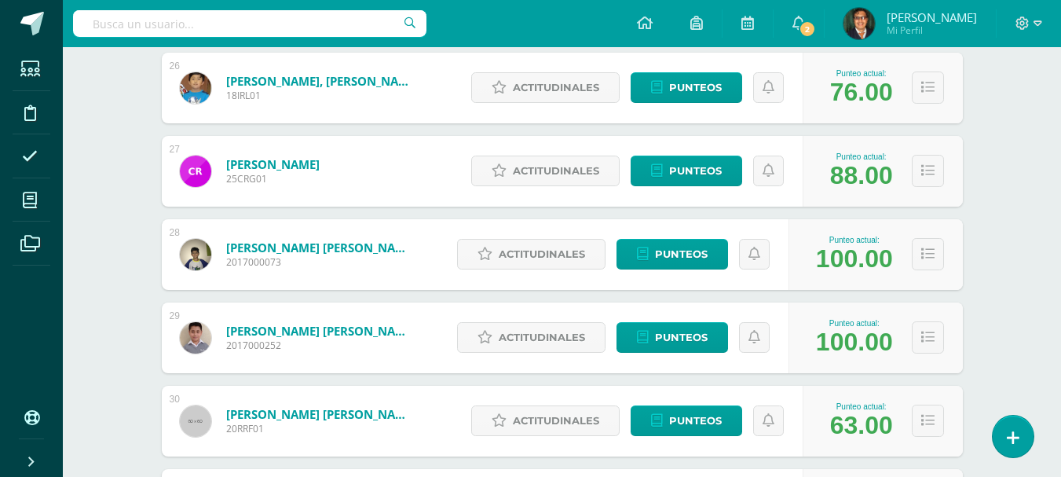
scroll to position [2370, 0]
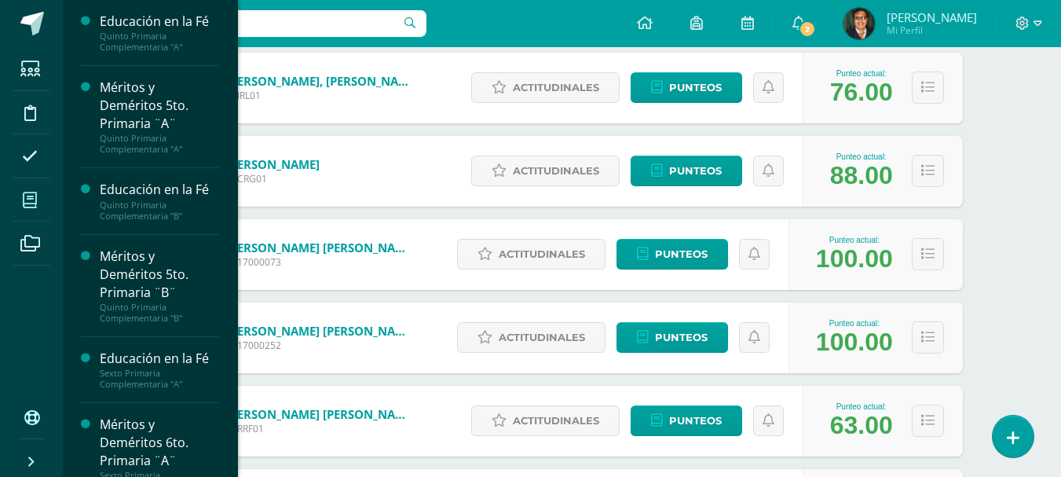
click at [29, 208] on span at bounding box center [30, 199] width 35 height 35
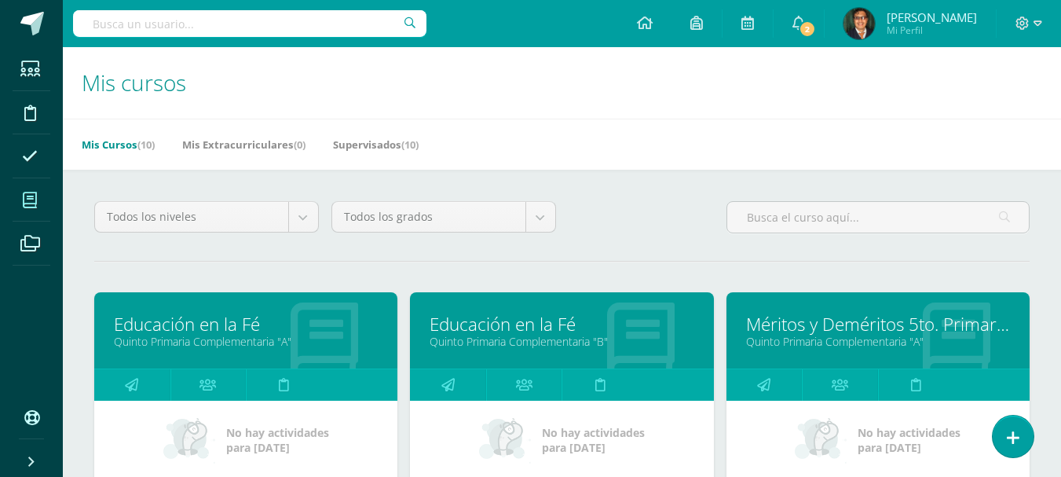
click at [287, 335] on link "Quinto Primaria Complementaria "A"" at bounding box center [246, 341] width 264 height 15
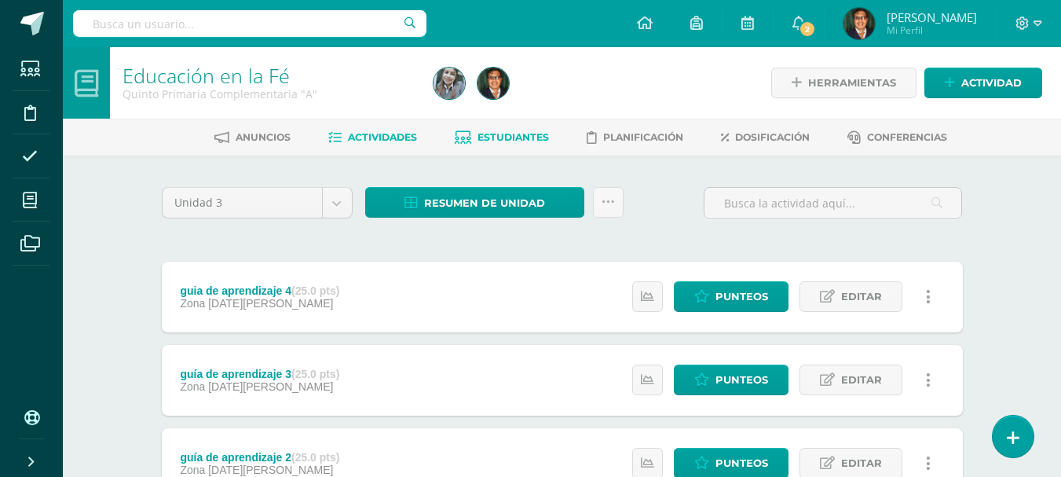
click at [507, 134] on span "Estudiantes" at bounding box center [512, 137] width 71 height 12
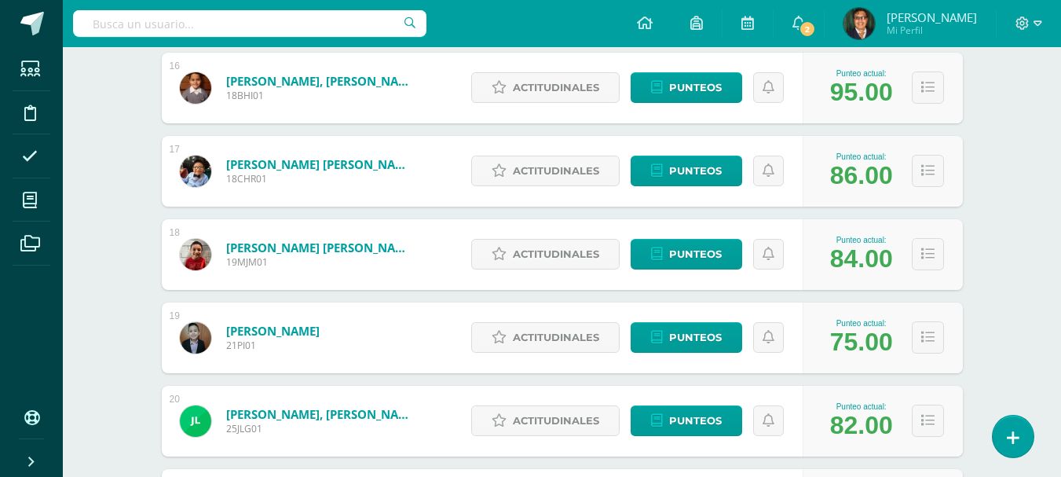
scroll to position [1067, 0]
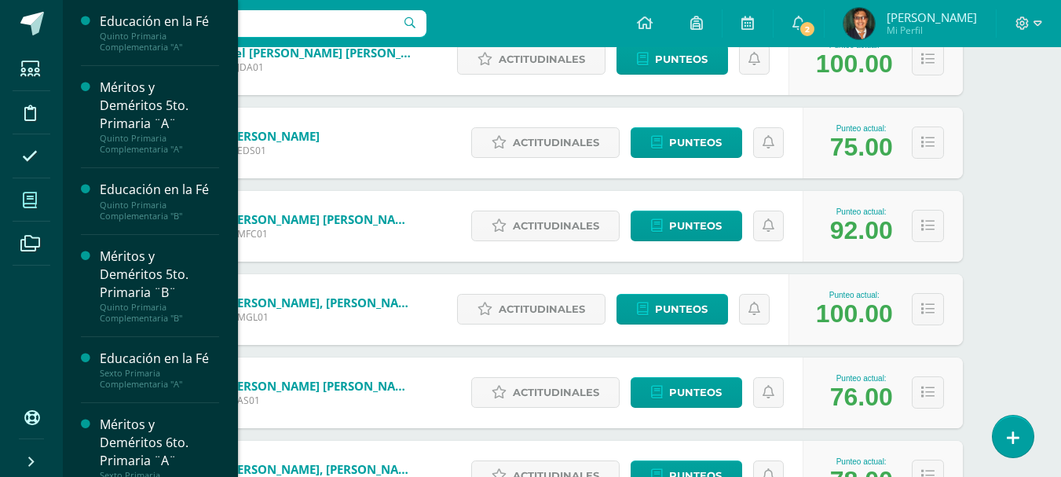
click at [35, 199] on icon at bounding box center [30, 200] width 14 height 16
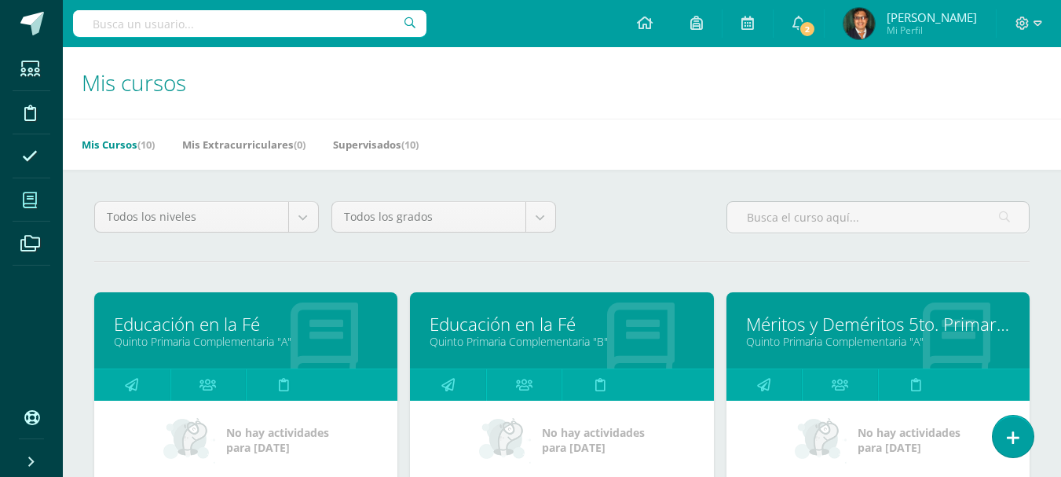
click at [577, 338] on link "Quinto Primaria Complementaria "B"" at bounding box center [562, 341] width 264 height 15
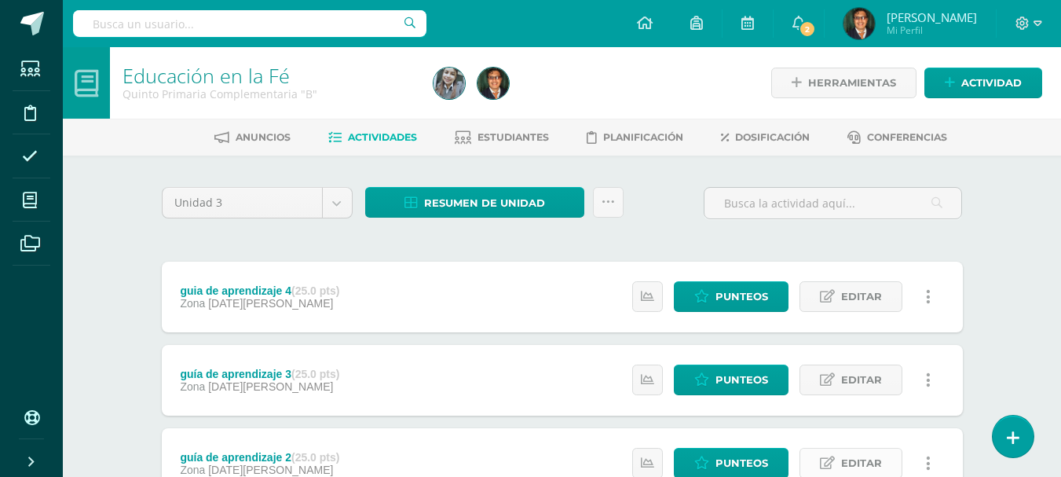
scroll to position [79, 0]
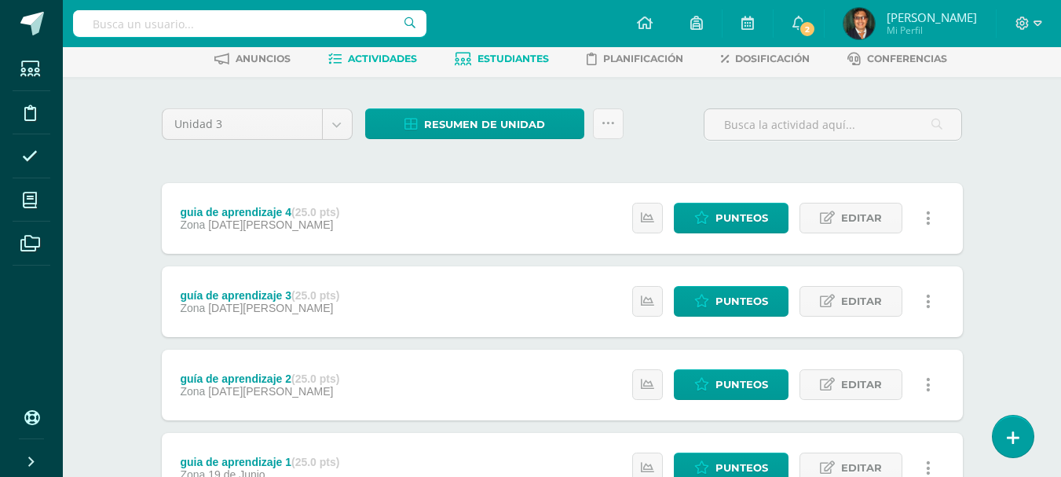
click at [533, 57] on span "Estudiantes" at bounding box center [512, 59] width 71 height 12
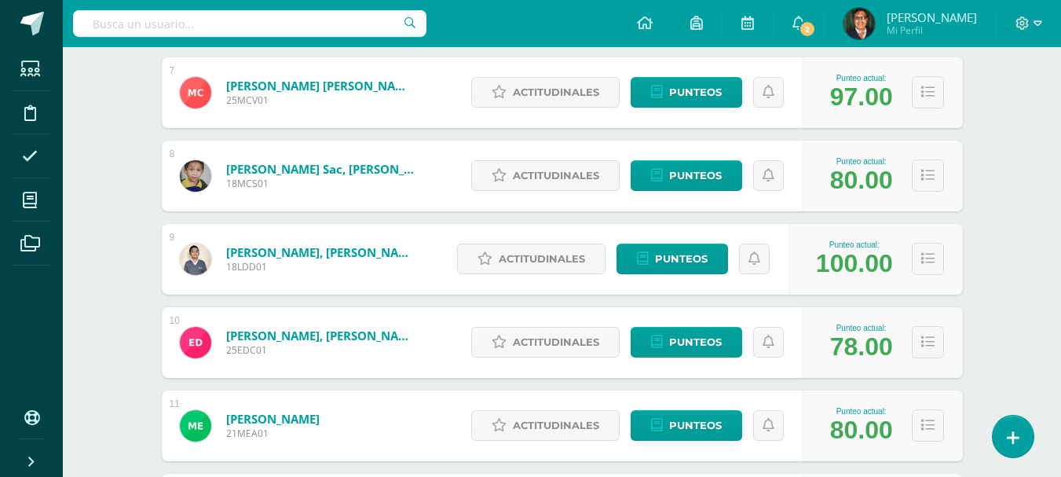
scroll to position [1019, 0]
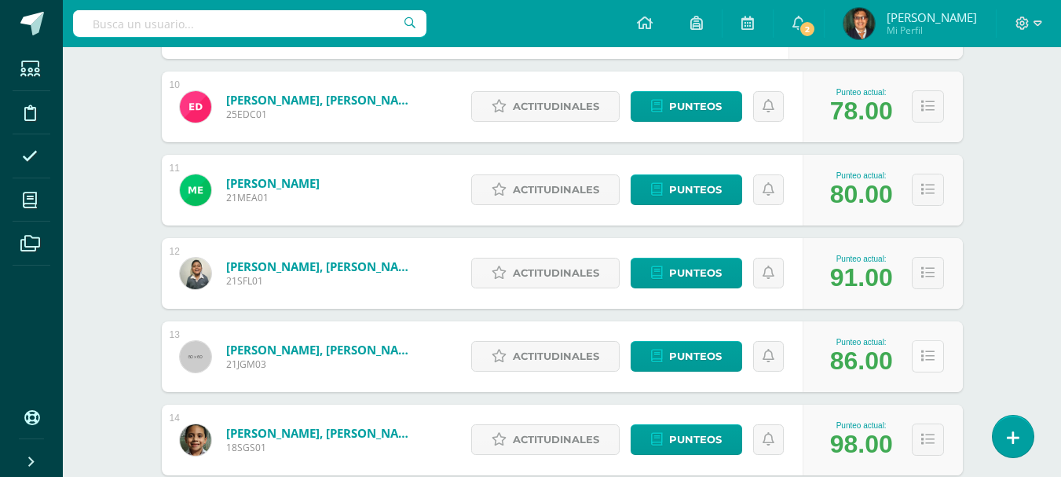
click at [928, 360] on icon at bounding box center [927, 355] width 13 height 13
click at [704, 349] on span "Punteos" at bounding box center [695, 356] width 53 height 29
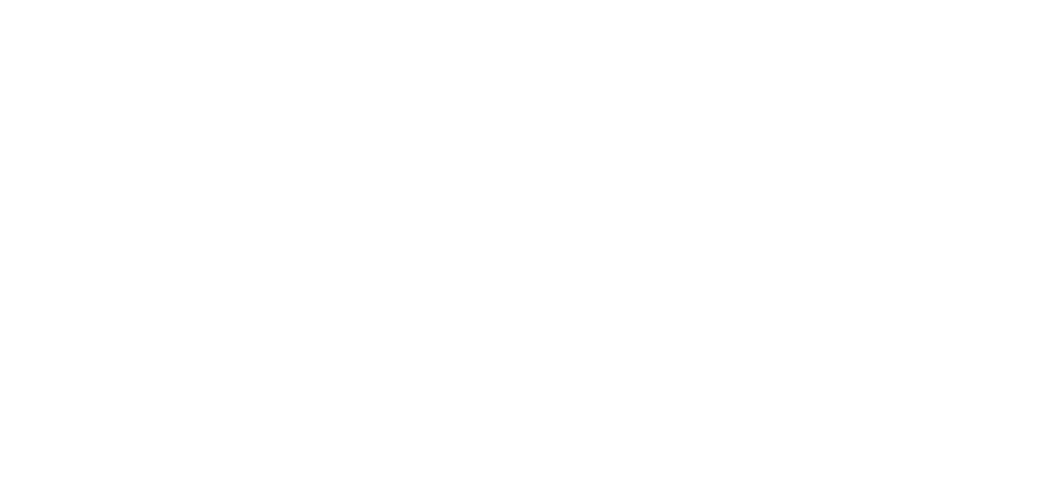
click at [0, 0] on html at bounding box center [0, 0] width 0 height 0
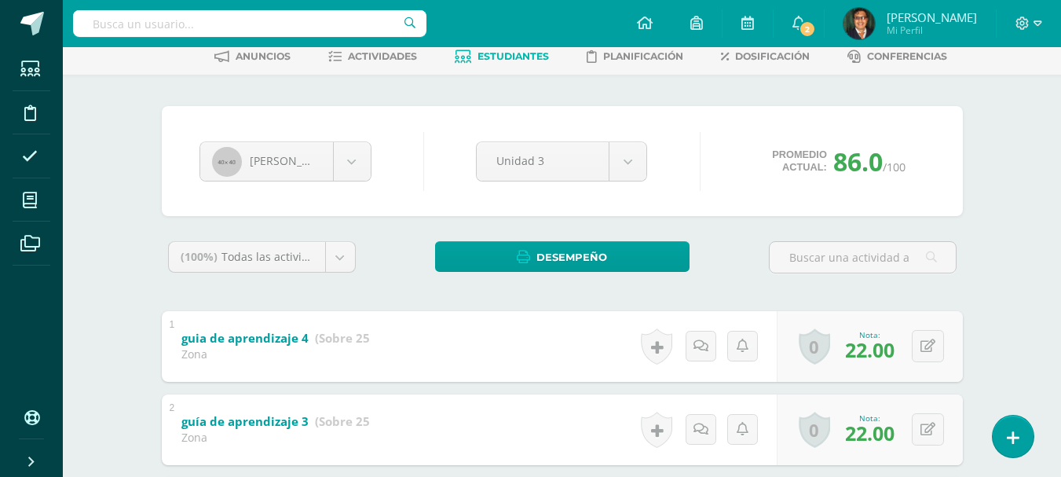
scroll to position [238, 0]
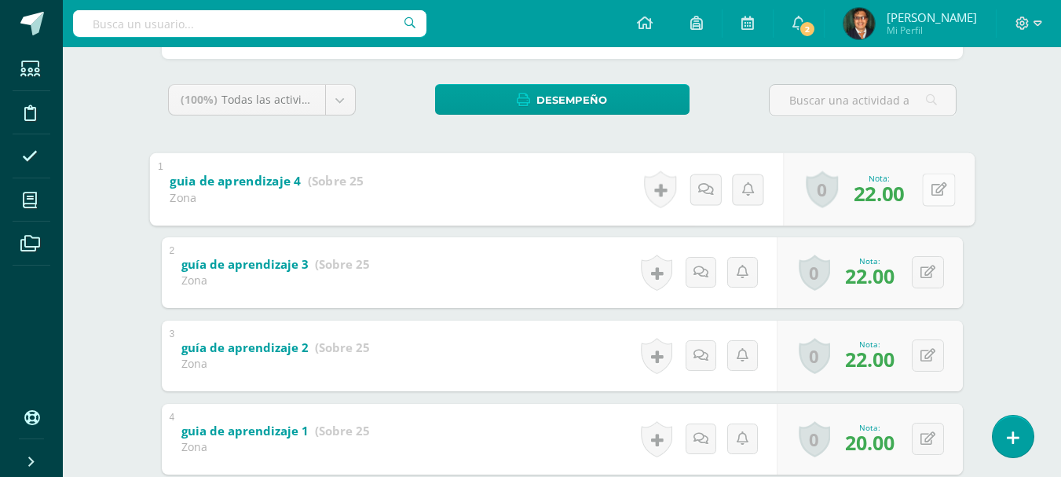
click at [928, 189] on button at bounding box center [938, 189] width 33 height 33
type input "25"
click at [933, 271] on icon at bounding box center [927, 271] width 15 height 13
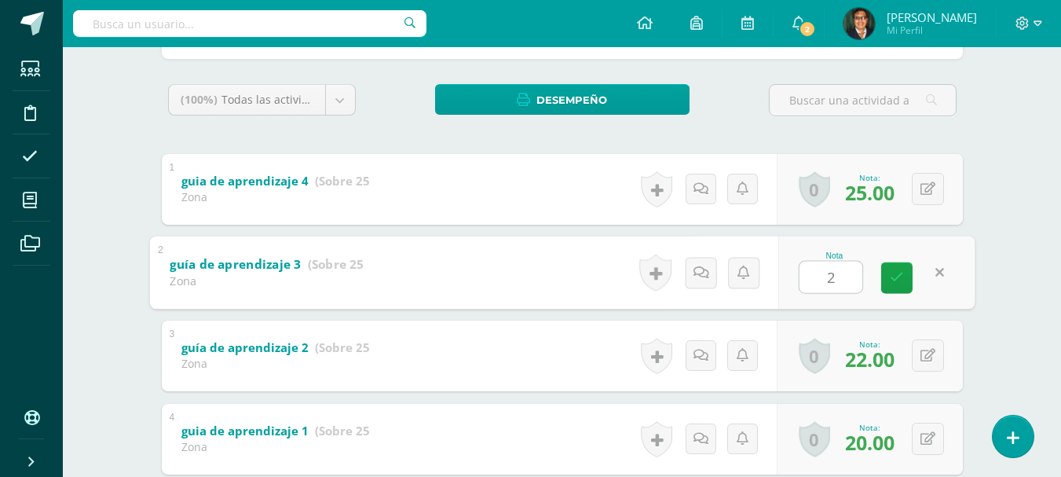
type input "25"
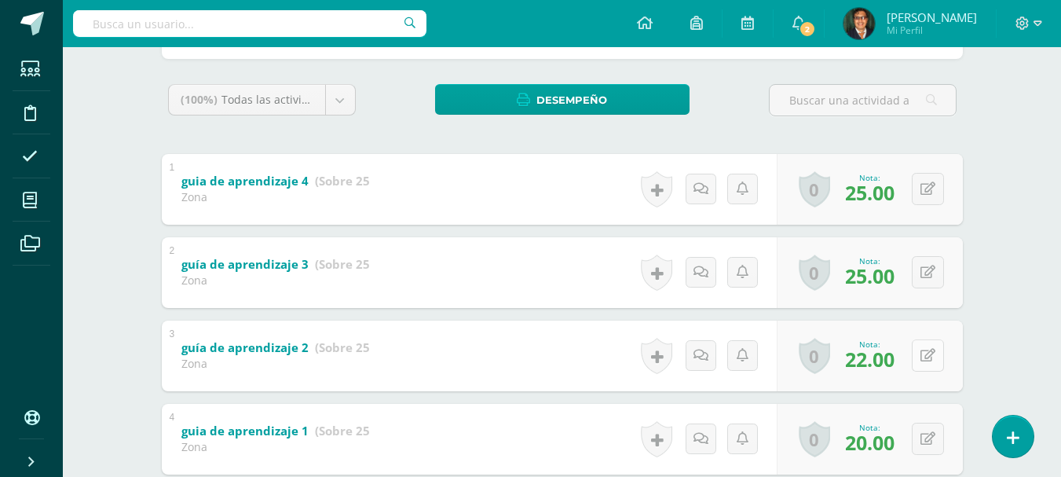
click at [935, 355] on icon at bounding box center [927, 355] width 15 height 13
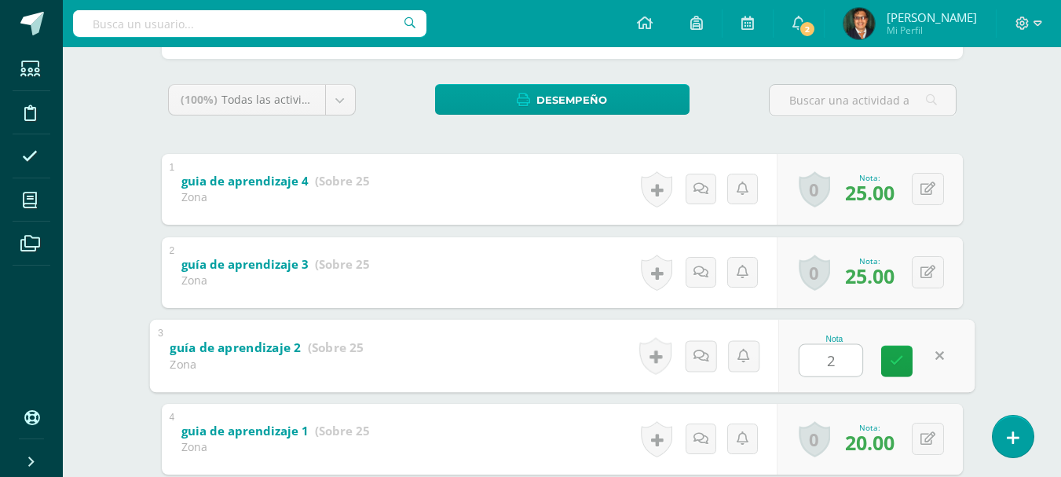
type input "25"
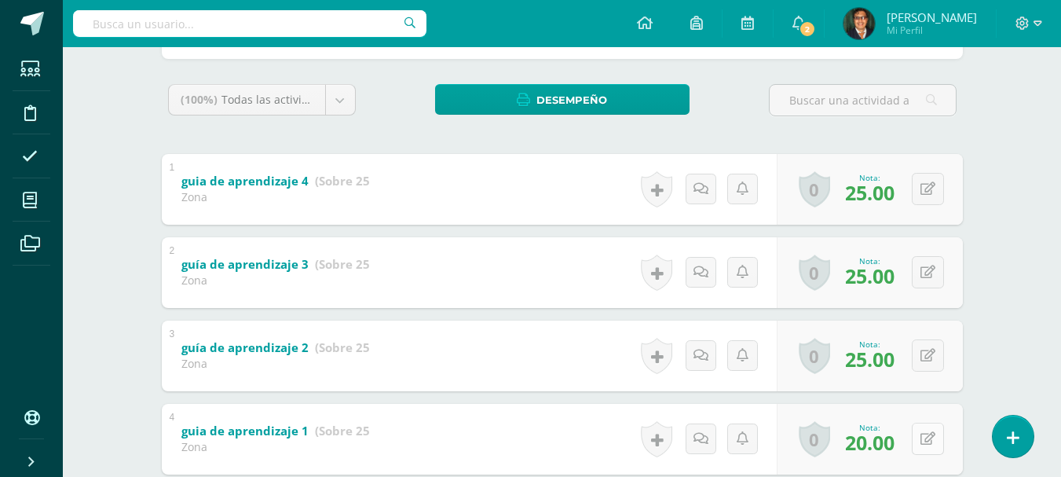
click at [924, 437] on button at bounding box center [928, 439] width 32 height 32
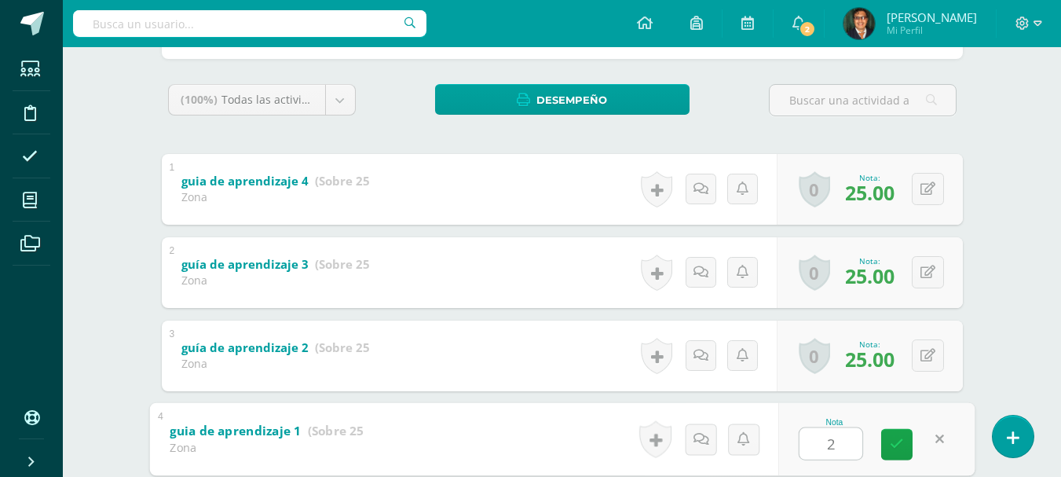
type input "25"
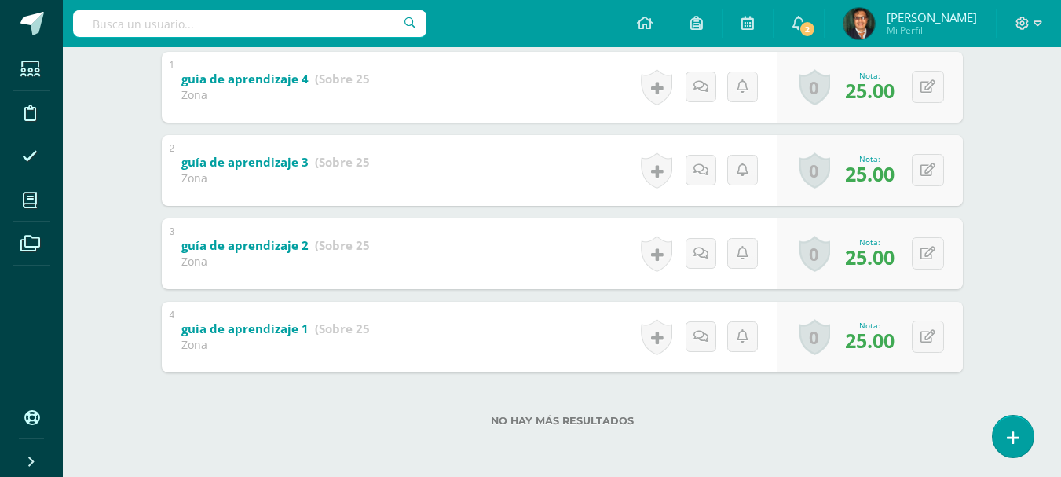
scroll to position [0, 0]
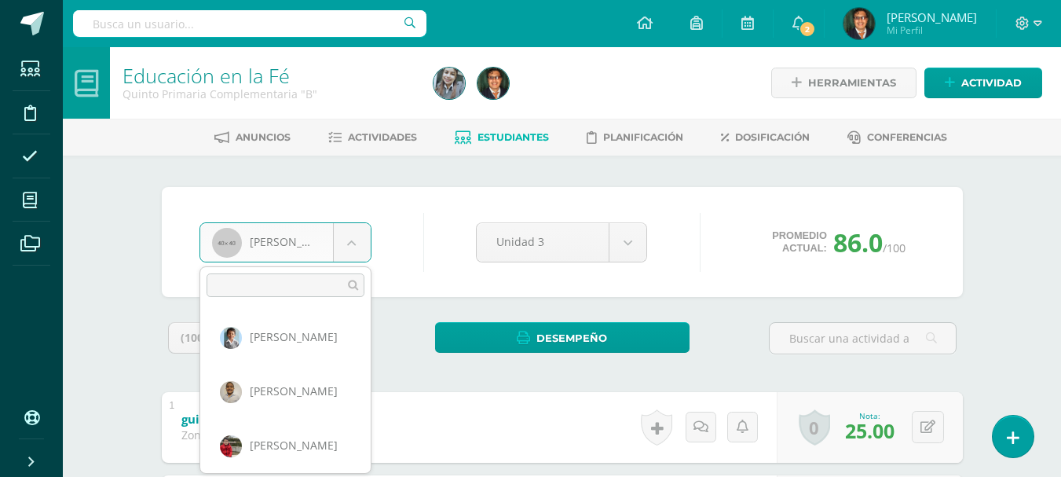
click at [343, 234] on body "Estudiantes Disciplina Asistencia Mis cursos Archivos Soporte Centro de ayuda Ú…" at bounding box center [530, 408] width 1061 height 817
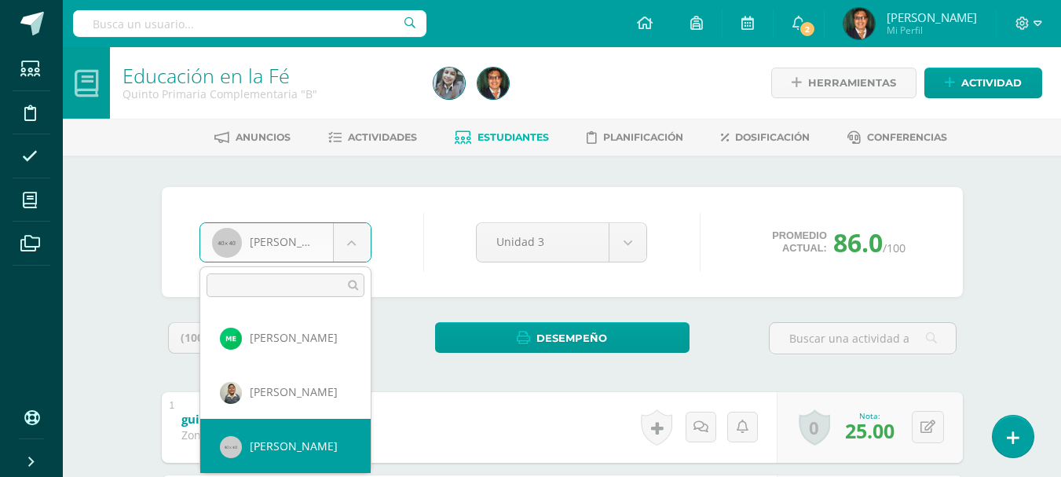
click at [343, 234] on body "Estudiantes Disciplina Asistencia Mis cursos Archivos Soporte Centro de ayuda Ú…" at bounding box center [530, 408] width 1061 height 817
click at [311, 240] on body "Estudiantes Disciplina Asistencia Mis cursos Archivos Soporte Centro de ayuda Ú…" at bounding box center [530, 408] width 1061 height 817
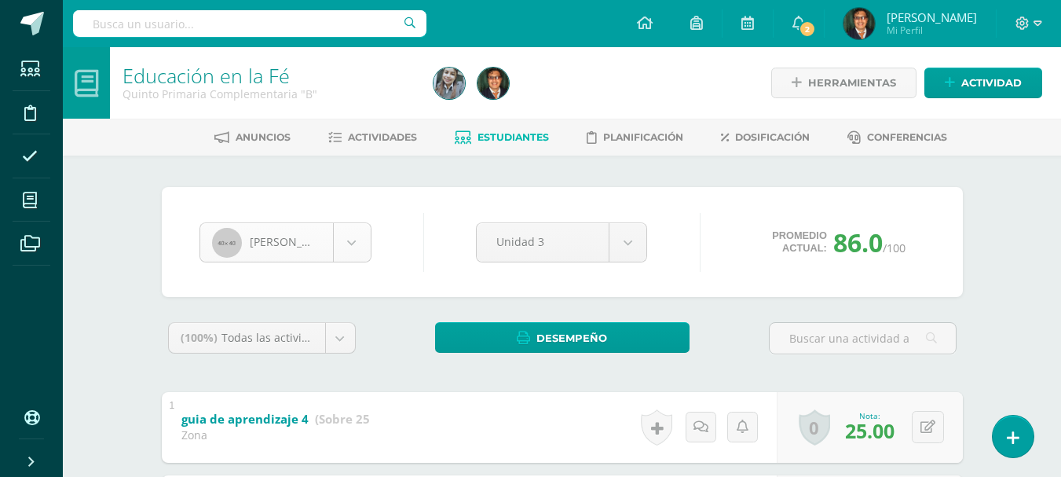
click at [311, 240] on body "Estudiantes Disciplina Asistencia Mis cursos Archivos Soporte Centro de ayuda Ú…" at bounding box center [530, 408] width 1061 height 817
click at [496, 135] on span "Estudiantes" at bounding box center [512, 137] width 71 height 12
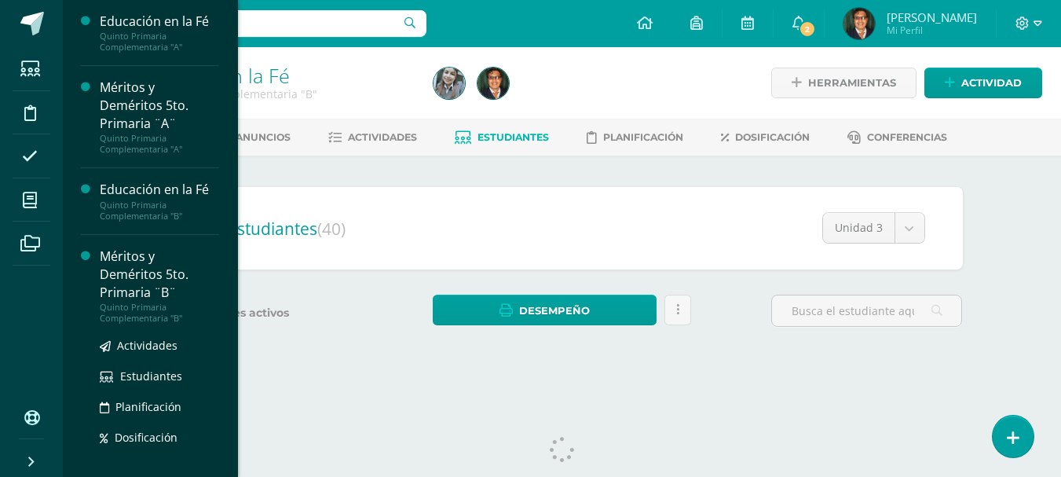
click at [166, 297] on div "Méritos y Deméritos 5to. Primaria ¨B¨" at bounding box center [159, 274] width 119 height 54
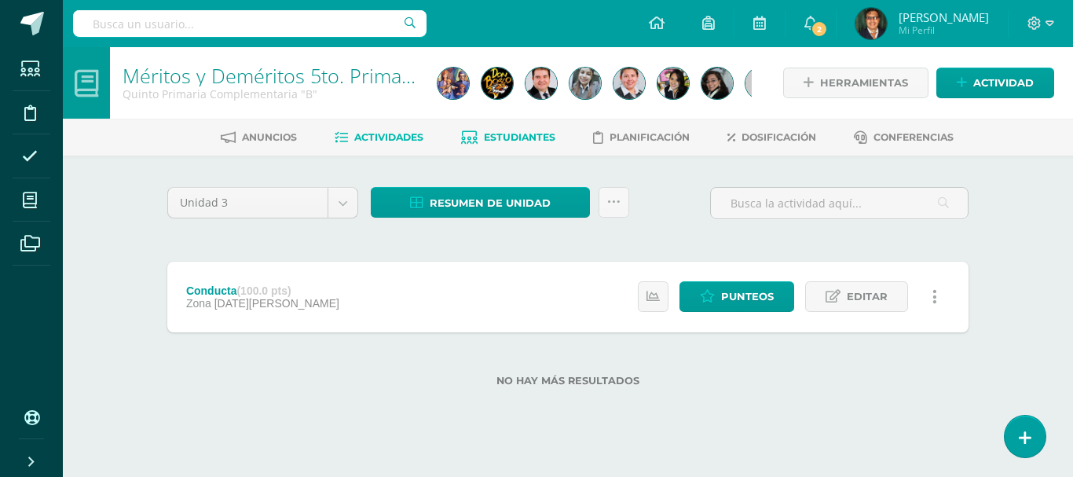
click at [527, 141] on span "Estudiantes" at bounding box center [519, 137] width 71 height 12
click at [516, 134] on span "Estudiantes" at bounding box center [519, 137] width 71 height 12
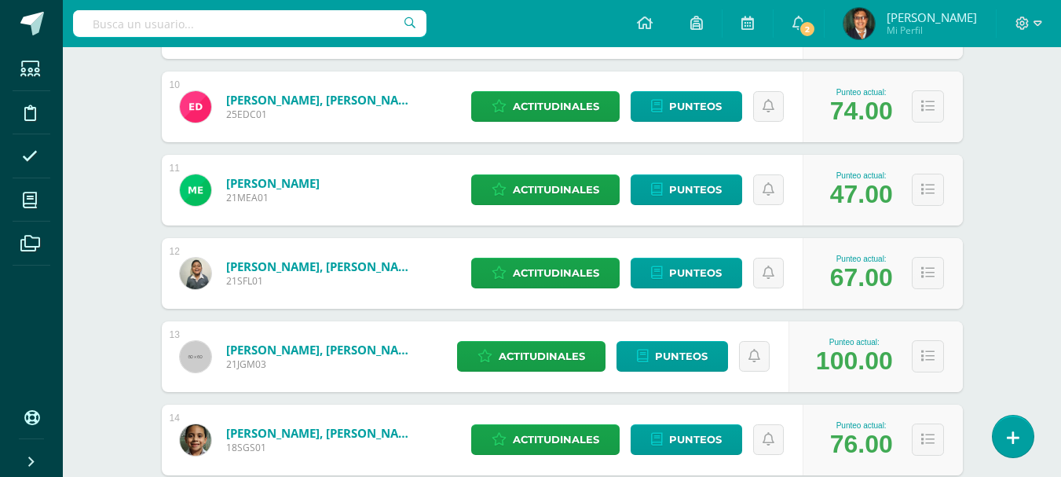
scroll to position [1176, 0]
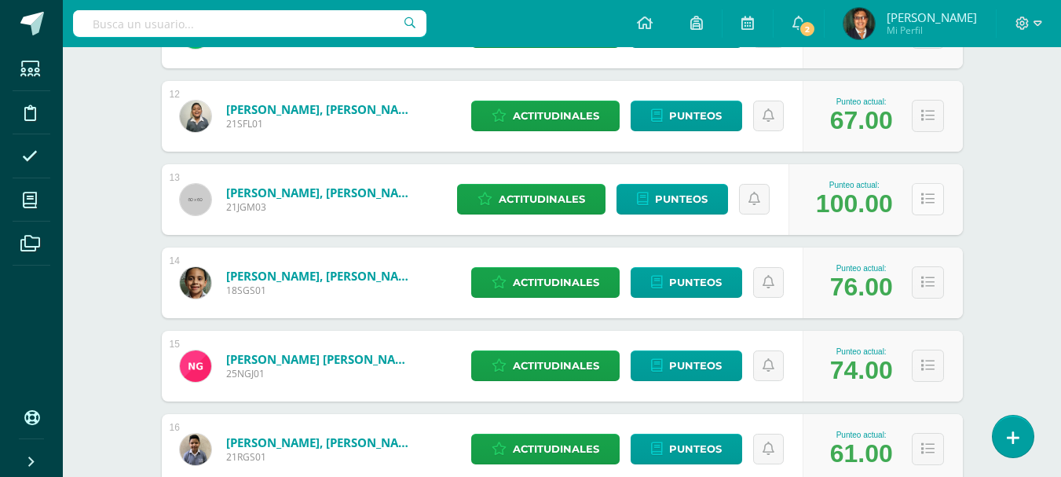
click at [918, 198] on button at bounding box center [928, 199] width 32 height 32
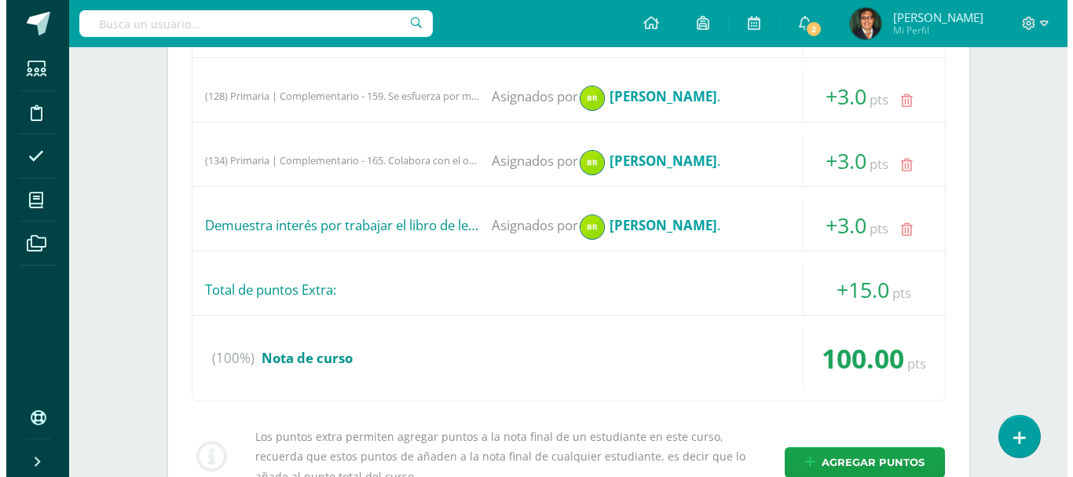
scroll to position [1805, 0]
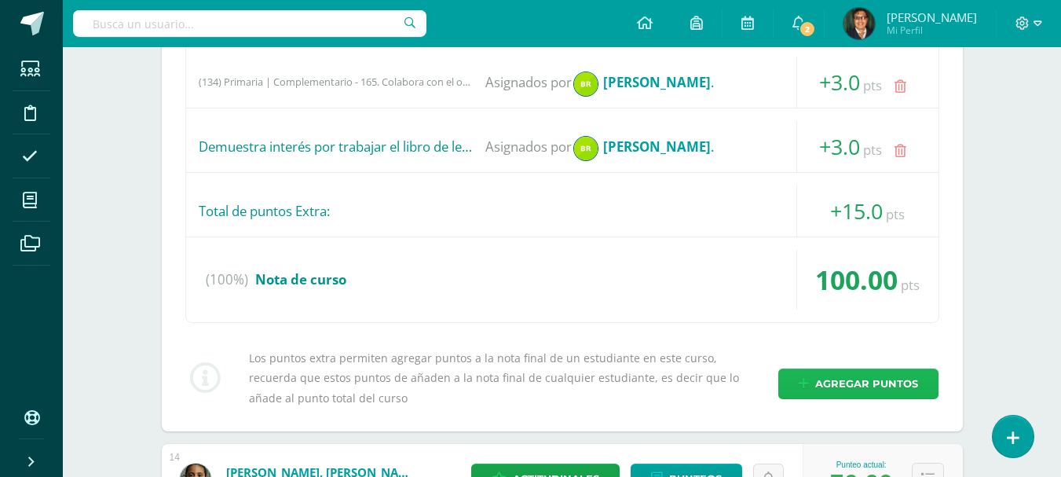
click at [886, 388] on span "Agregar puntos" at bounding box center [866, 383] width 103 height 29
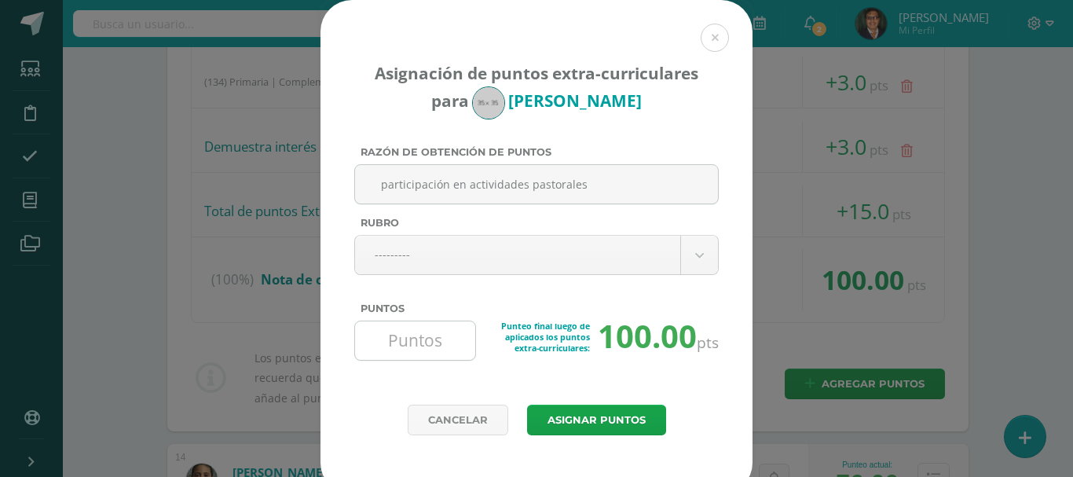
type input "participación en actividades pastorales"
click at [432, 336] on input "Puntos" at bounding box center [415, 340] width 108 height 38
type input "3"
click at [624, 413] on button "Asignar puntos" at bounding box center [596, 419] width 139 height 31
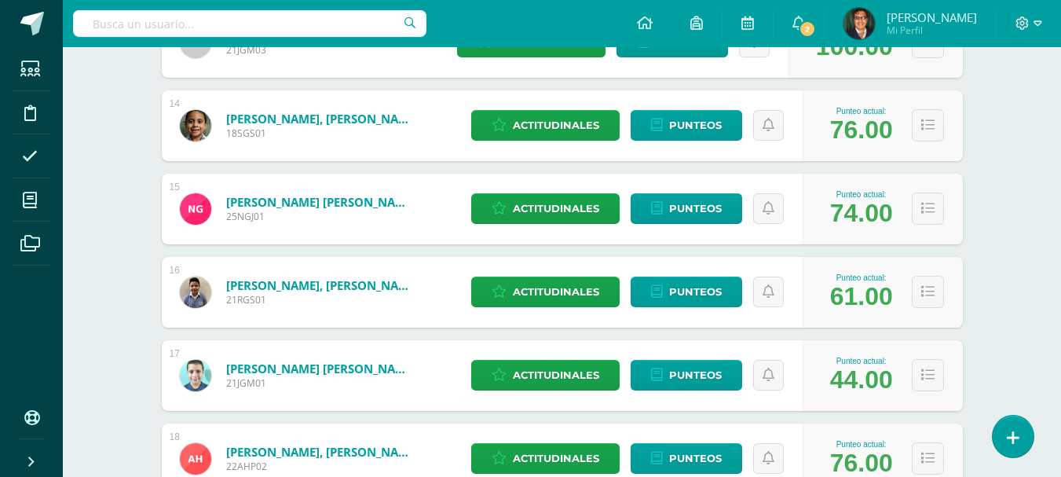
scroll to position [1176, 0]
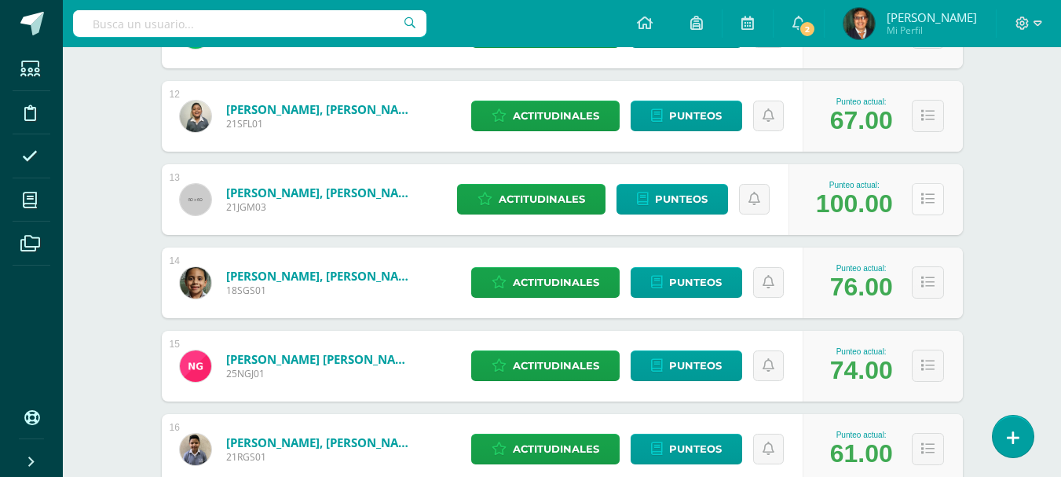
click at [928, 195] on icon at bounding box center [927, 198] width 13 height 13
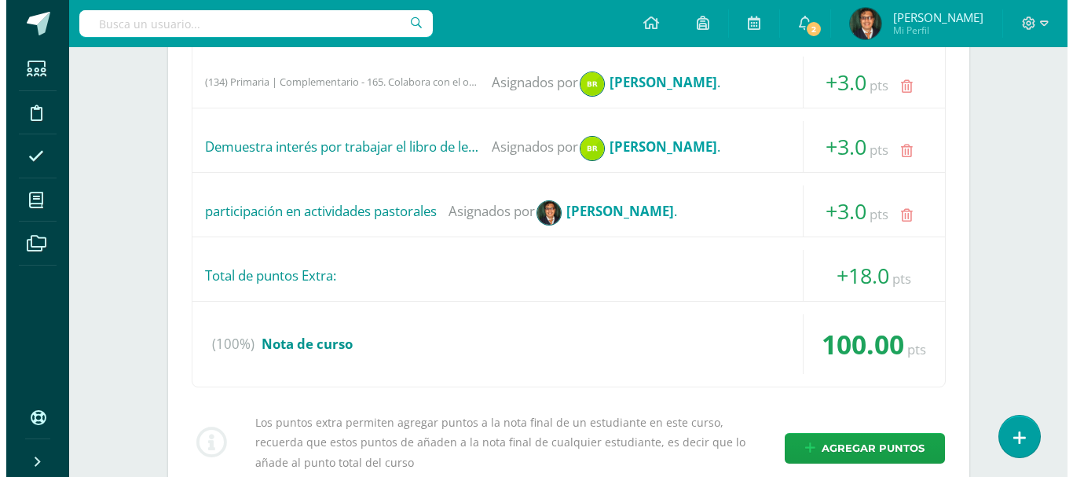
scroll to position [1883, 0]
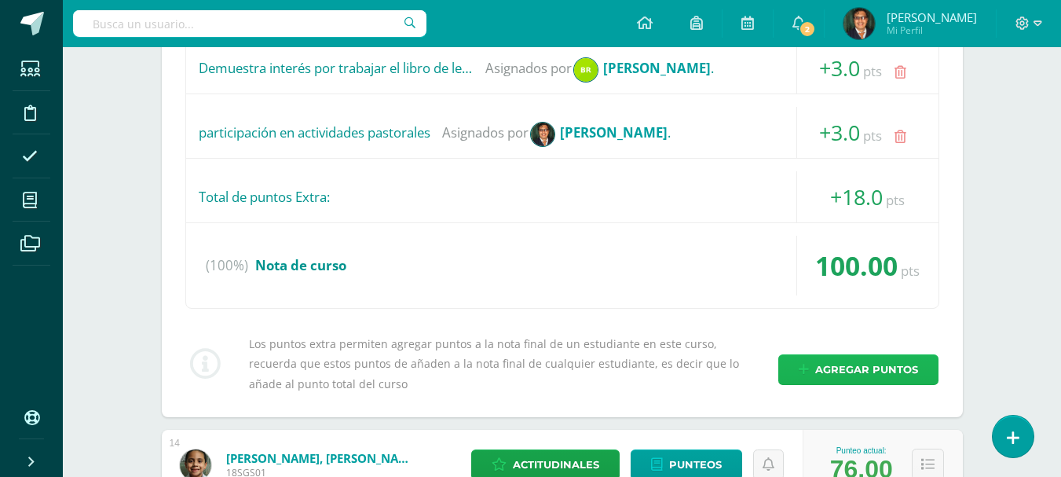
click at [869, 360] on span "Agregar puntos" at bounding box center [866, 369] width 103 height 29
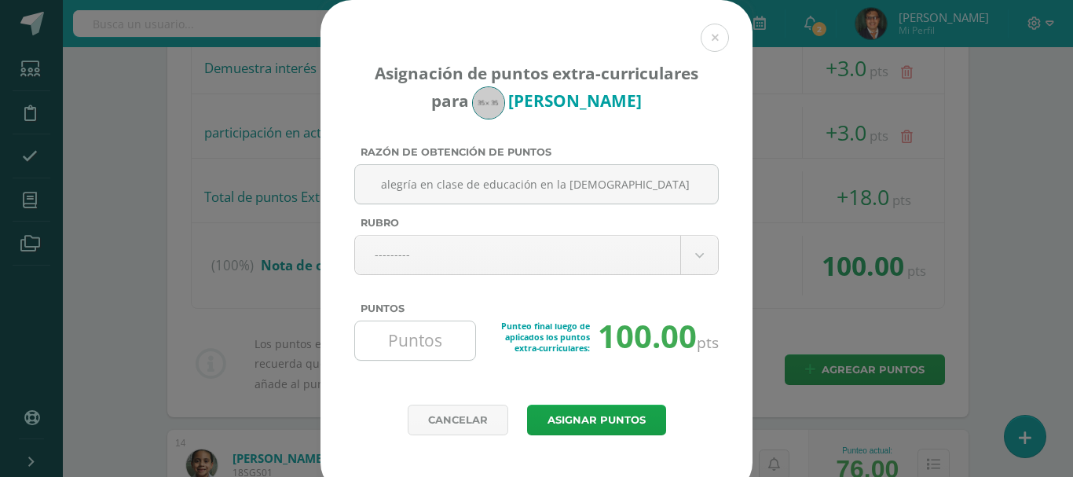
type input "alegría en clase de educación en la fe"
click at [429, 347] on input "Puntos" at bounding box center [415, 340] width 108 height 38
type input "2"
click at [584, 425] on button "Asignar puntos" at bounding box center [596, 419] width 139 height 31
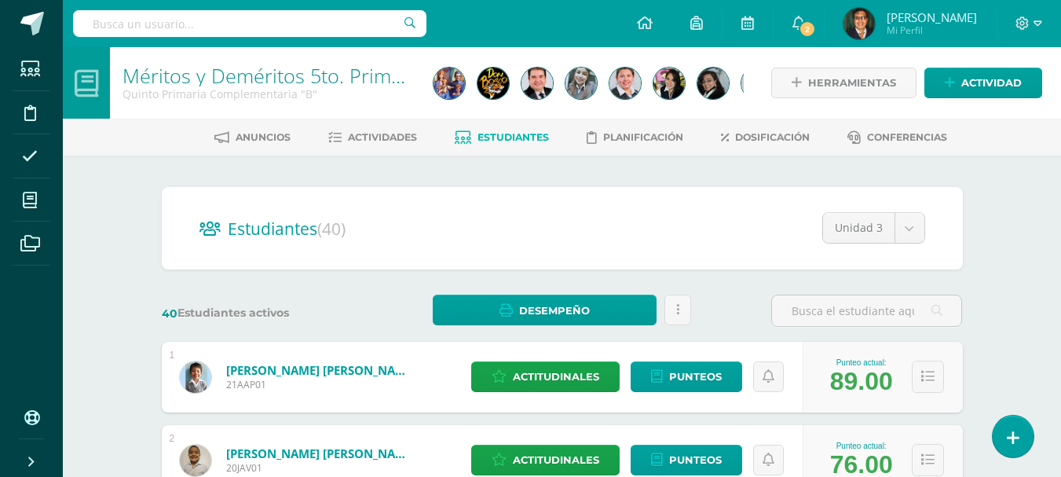
click at [519, 135] on span "Estudiantes" at bounding box center [512, 137] width 71 height 12
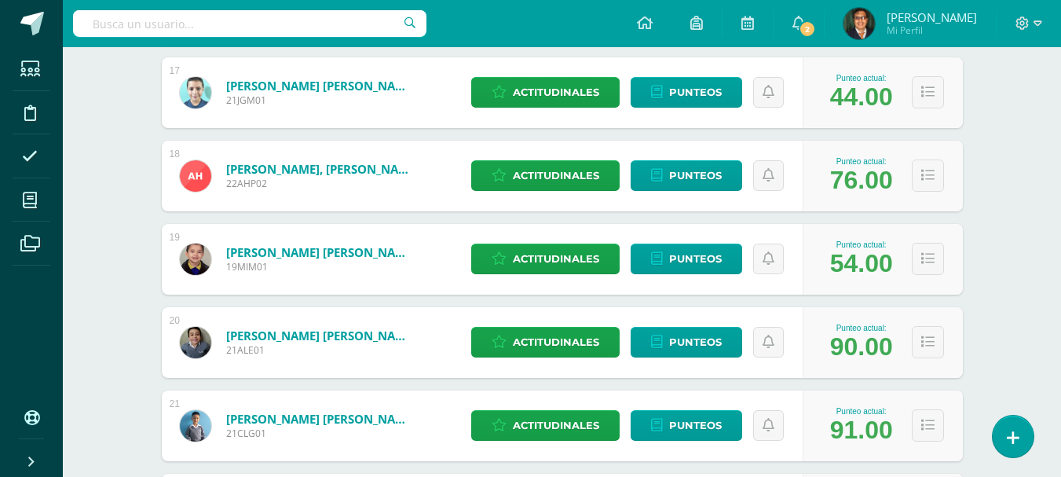
scroll to position [1773, 0]
